Goal: Task Accomplishment & Management: Use online tool/utility

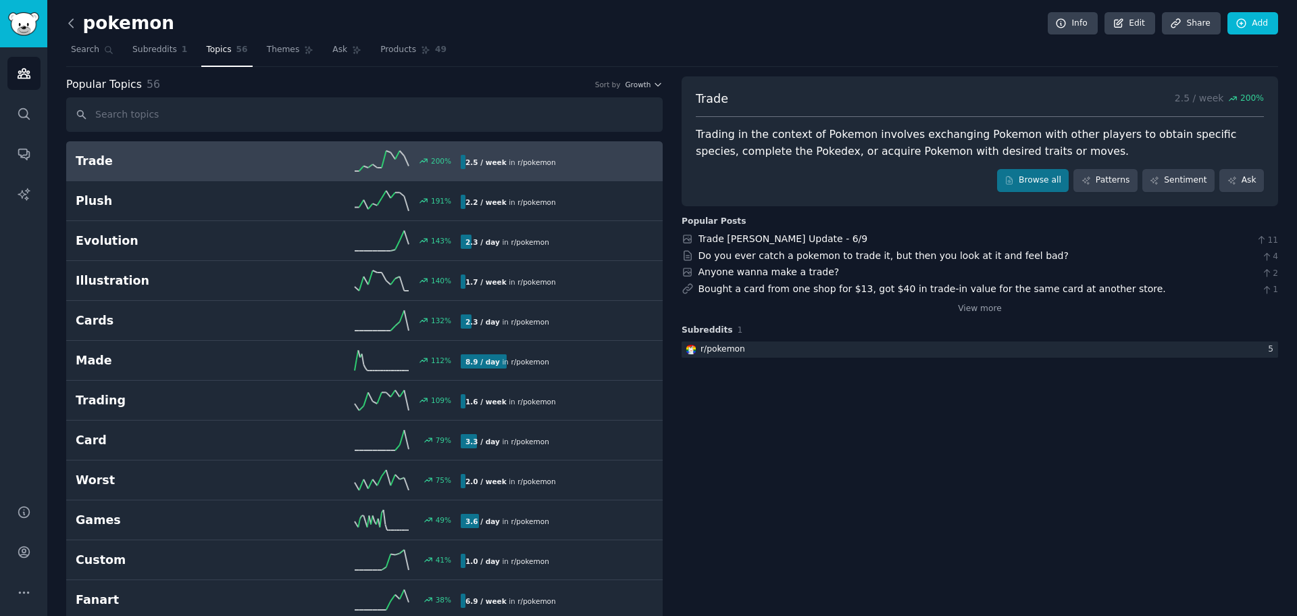
click at [73, 22] on icon at bounding box center [71, 23] width 14 height 14
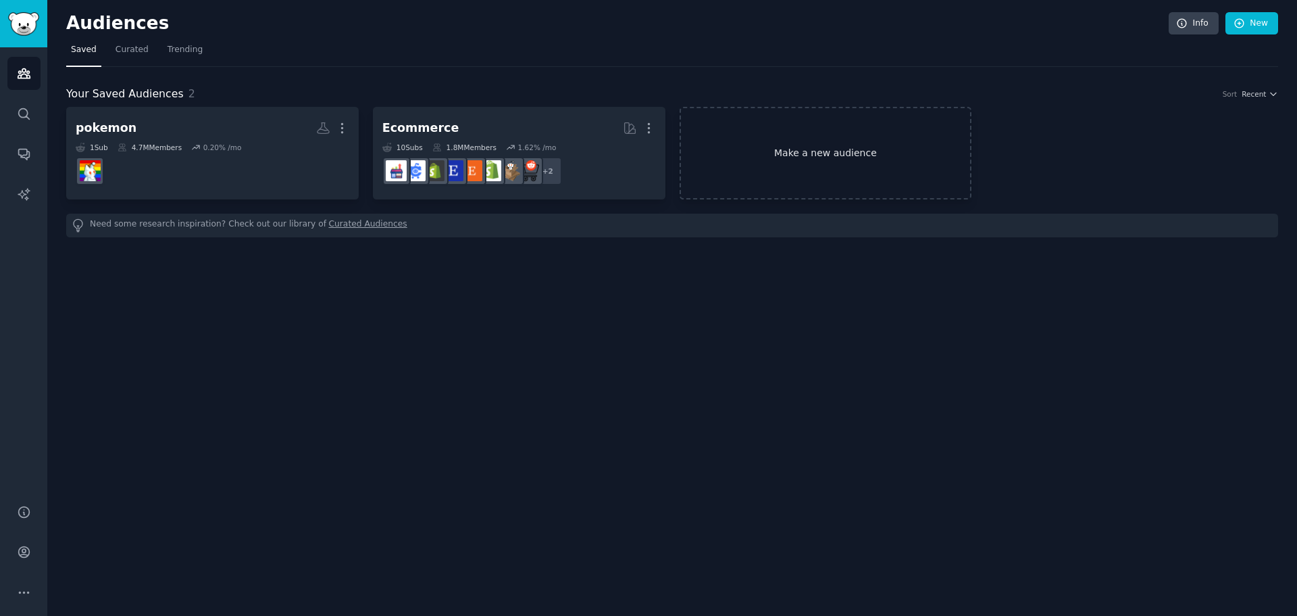
click at [864, 144] on link "Make a new audience" at bounding box center [826, 153] width 293 height 93
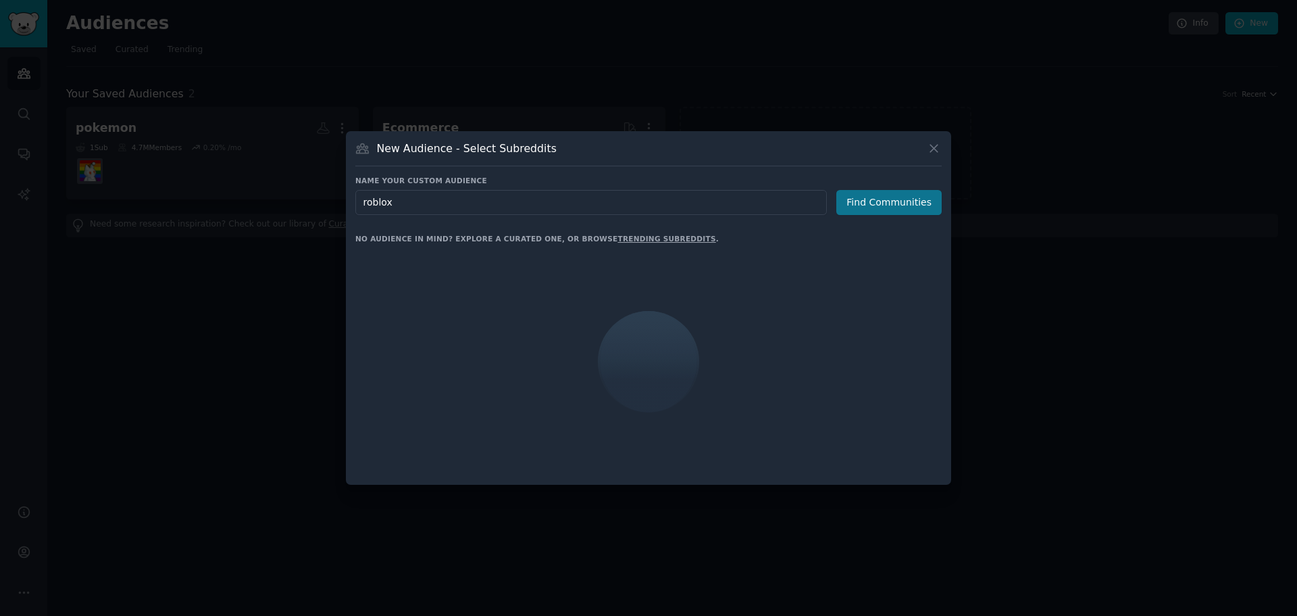
type input "roblox"
click at [883, 206] on button "Find Communities" at bounding box center [889, 202] width 105 height 25
